Goal: Information Seeking & Learning: Find specific fact

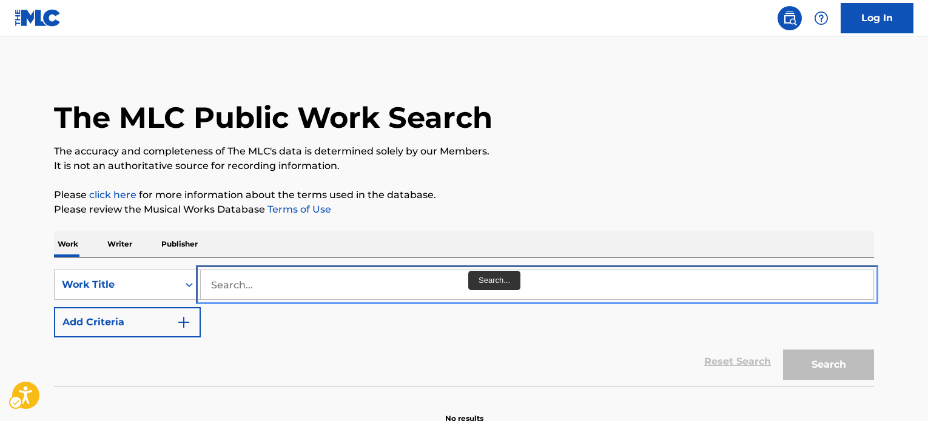
click at [407, 270] on input "Search..." at bounding box center [537, 284] width 672 height 29
paste input "[PERSON_NAME]"
type input "[PERSON_NAME]"
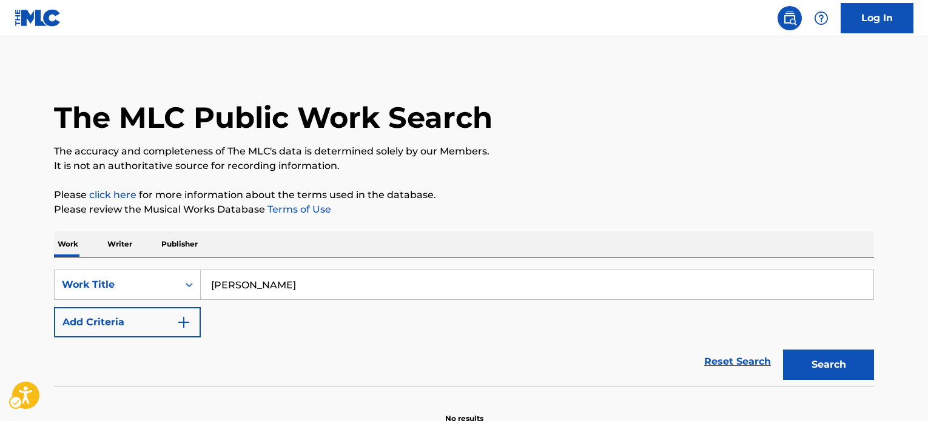
drag, startPoint x: 273, startPoint y: 250, endPoint x: 276, endPoint y: 286, distance: 35.9
click at [265, 270] on div "SearchWithCriteriaef364224-e9fa-4180-a81b-779ef20f2fc5 Work Title [PERSON_NAME]…" at bounding box center [464, 304] width 820 height 68
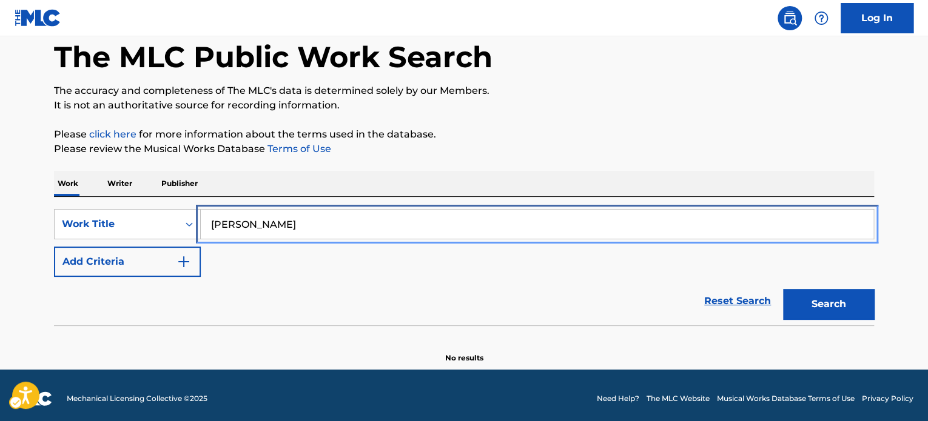
click at [325, 229] on input "[PERSON_NAME]" at bounding box center [537, 224] width 672 height 29
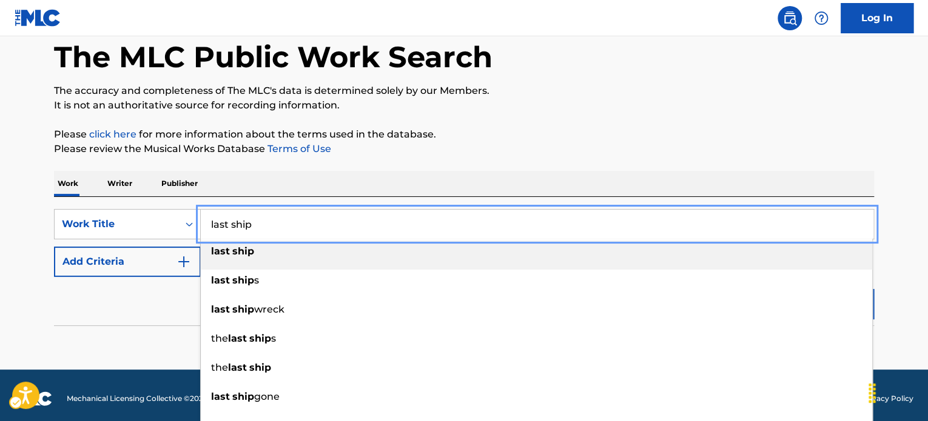
type input "last ship"
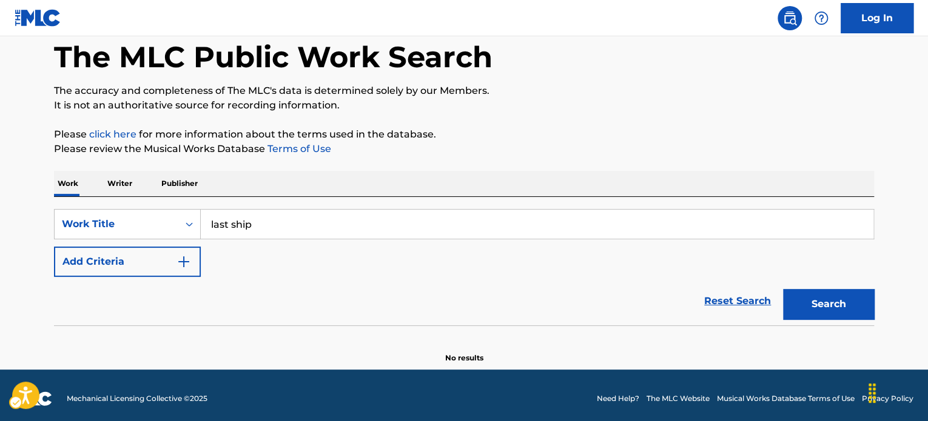
click at [538, 152] on p "Please review the Musical Works Database Terms of Use | New Window" at bounding box center [464, 149] width 820 height 15
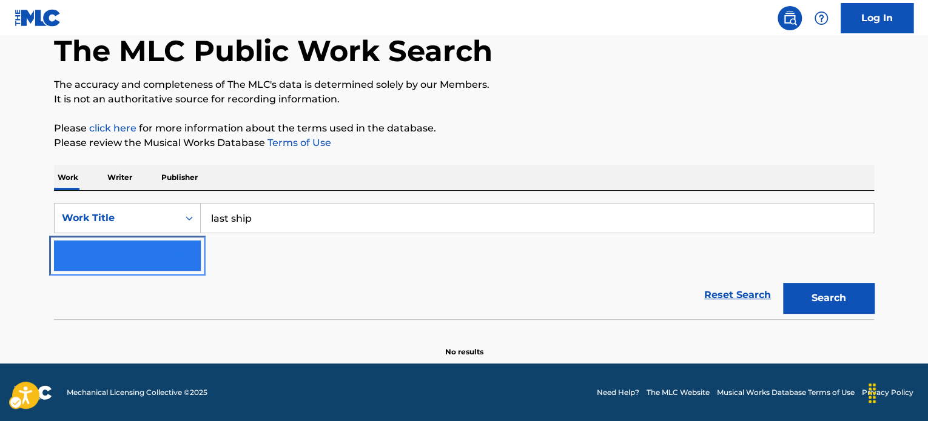
click at [175, 253] on button "Add Criteria" at bounding box center [127, 256] width 147 height 30
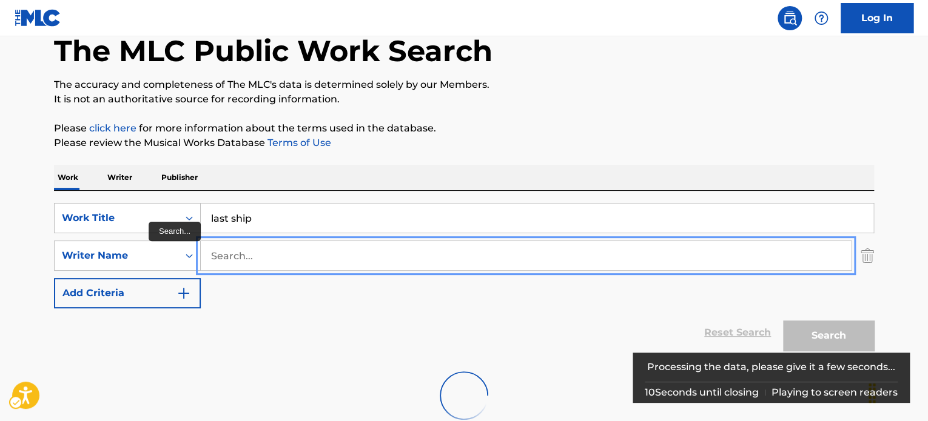
click at [268, 267] on input "Search..." at bounding box center [526, 255] width 650 height 29
paste input "[PERSON_NAME]"
type input "[PERSON_NAME]"
click at [717, 123] on p "Please click here | New Window for more information about the terms used in the…" at bounding box center [464, 128] width 820 height 15
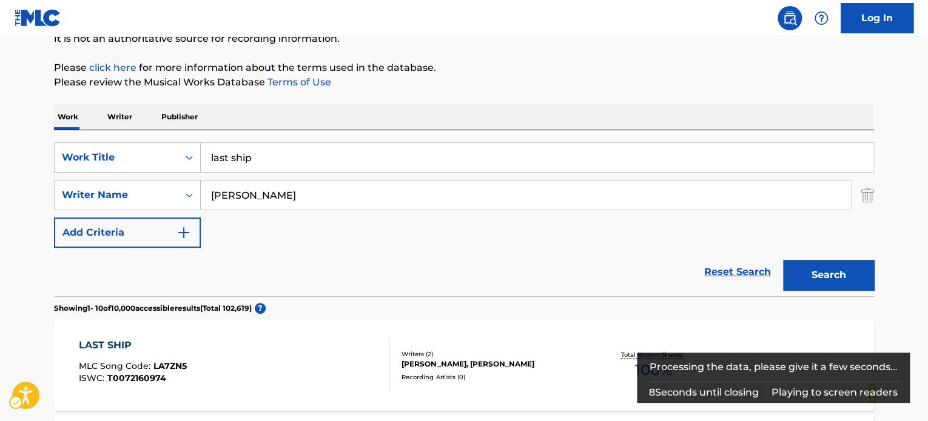
scroll to position [249, 0]
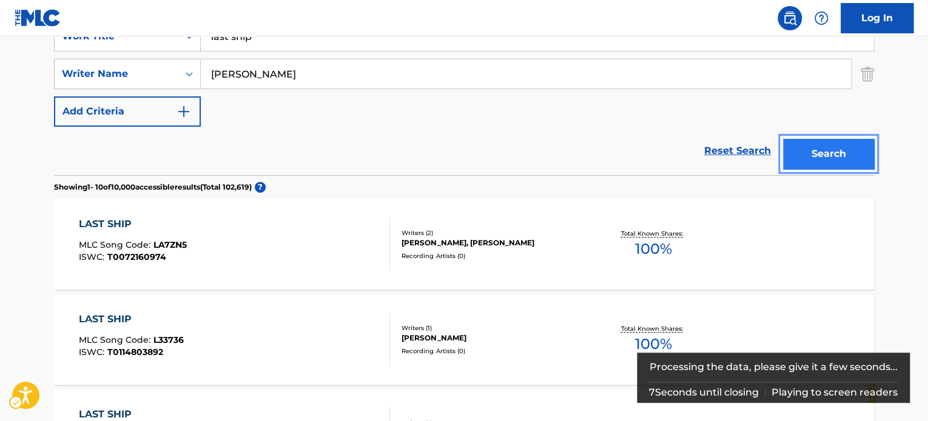
click at [846, 146] on button "Search" at bounding box center [828, 154] width 91 height 30
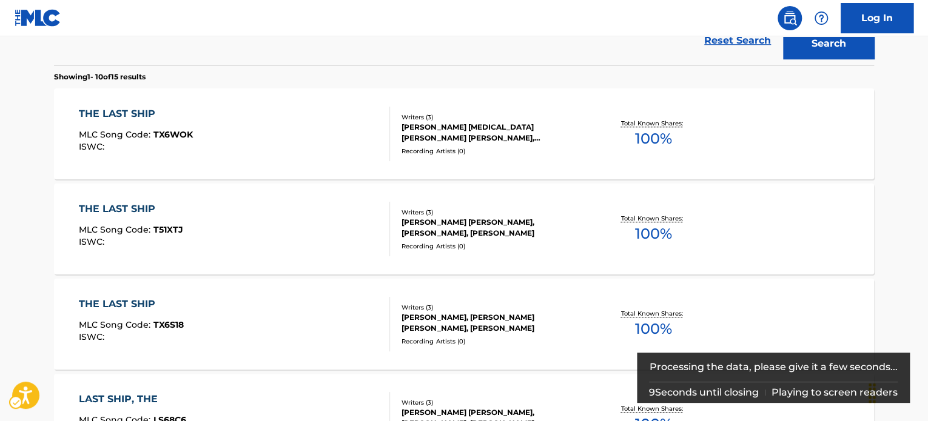
scroll to position [370, 0]
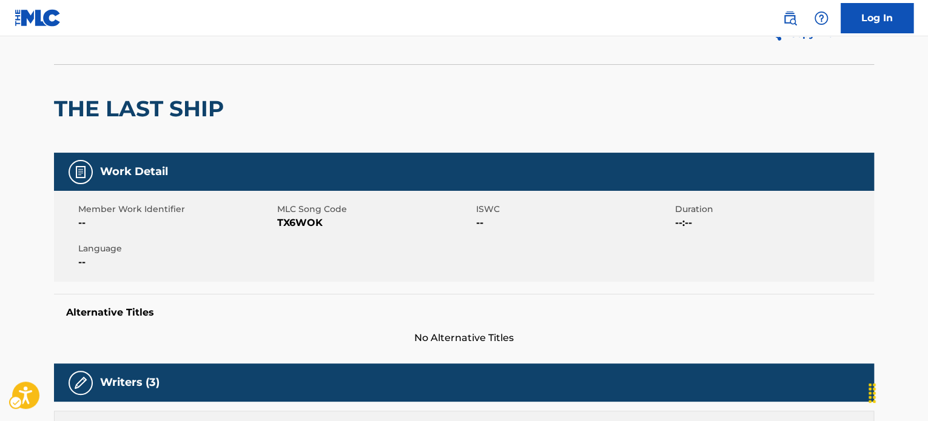
scroll to position [61, 0]
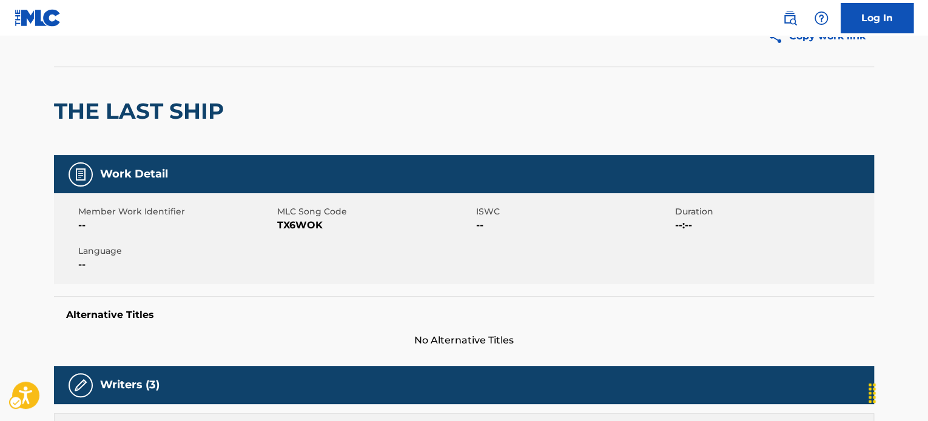
click at [162, 113] on h2 "THE LAST SHIP" at bounding box center [142, 111] width 176 height 27
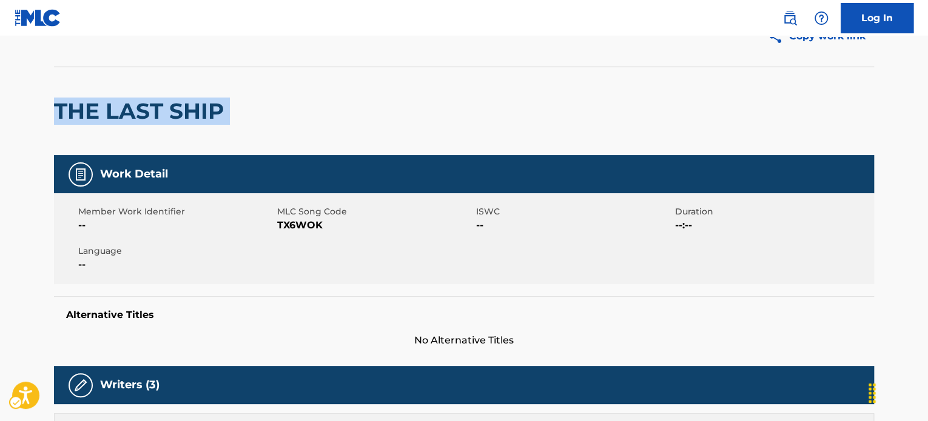
click at [162, 112] on h2 "THE LAST SHIP" at bounding box center [142, 111] width 176 height 27
copy div "THE LAST SHIP"
click at [184, 144] on div "THE LAST SHIP" at bounding box center [142, 111] width 176 height 88
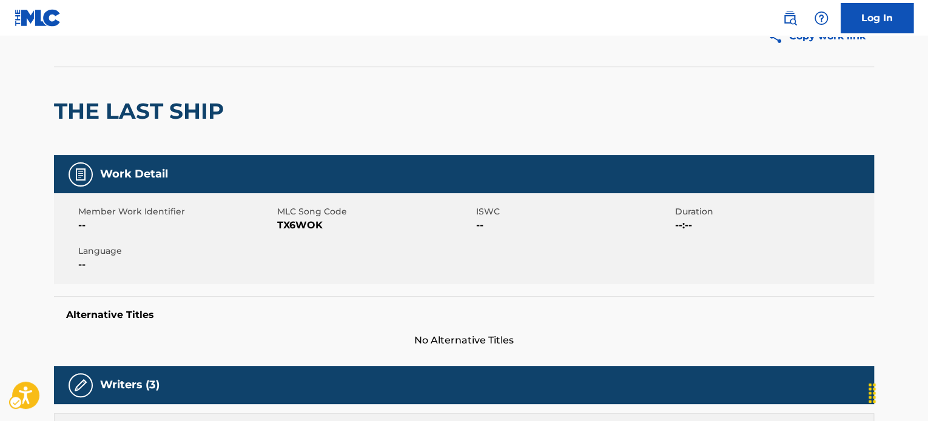
click at [182, 121] on h2 "THE LAST SHIP" at bounding box center [142, 111] width 176 height 27
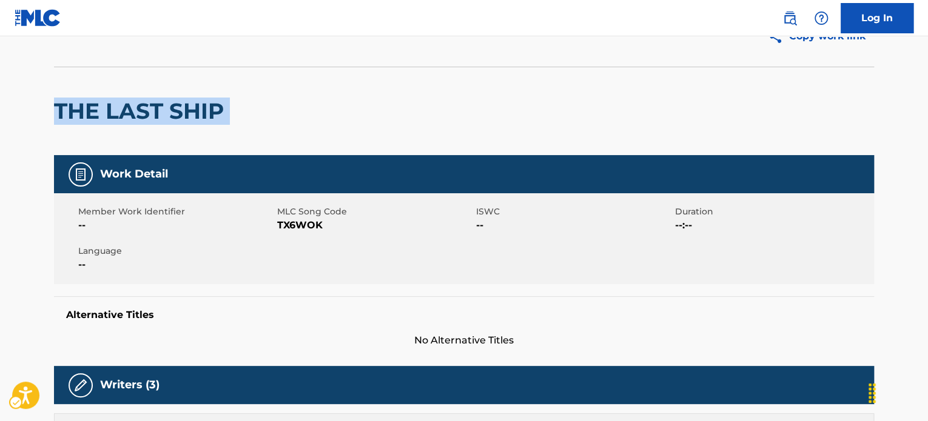
click at [182, 121] on h2 "THE LAST SHIP" at bounding box center [142, 111] width 176 height 27
copy div "THE LAST SHIP"
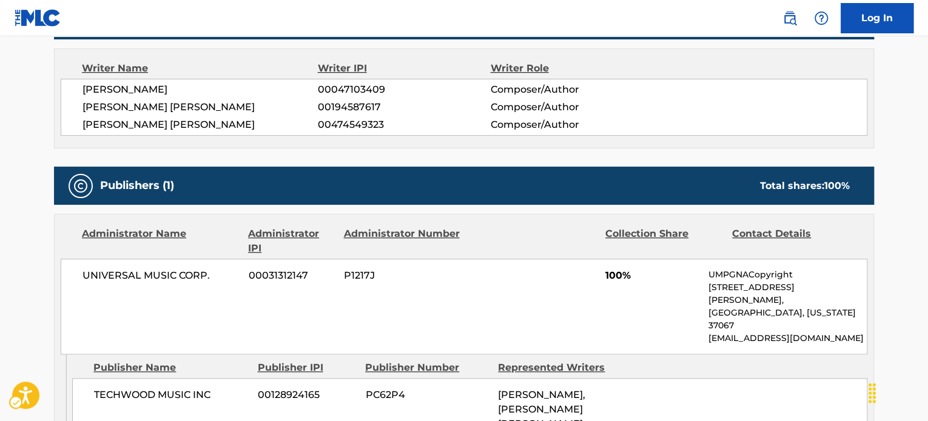
scroll to position [424, 0]
